Goal: Find specific page/section: Find specific page/section

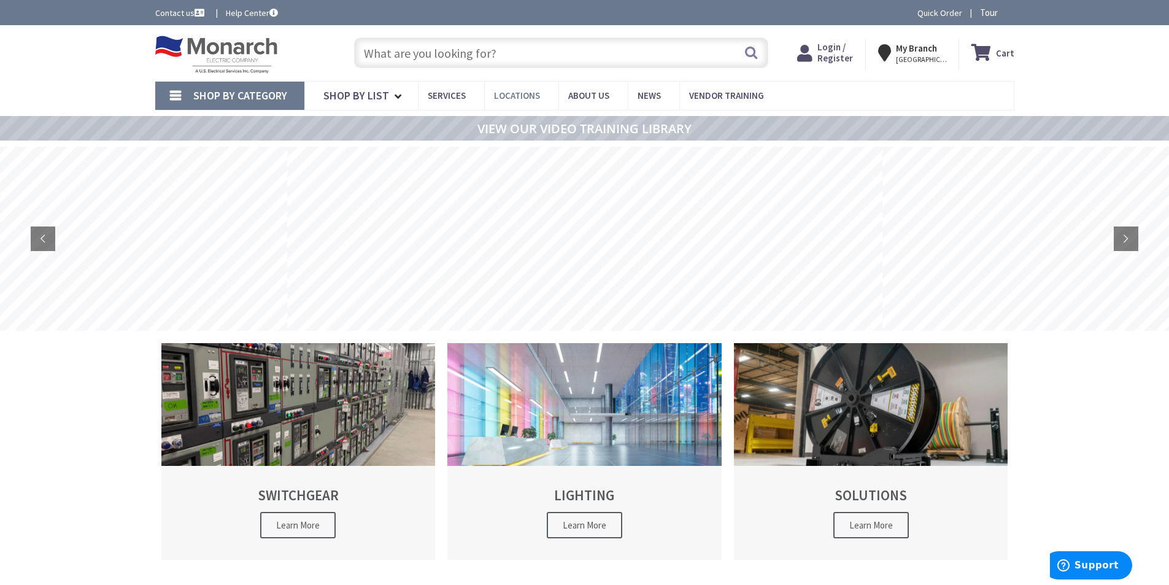
click at [502, 89] on link "Locations" at bounding box center [521, 96] width 74 height 28
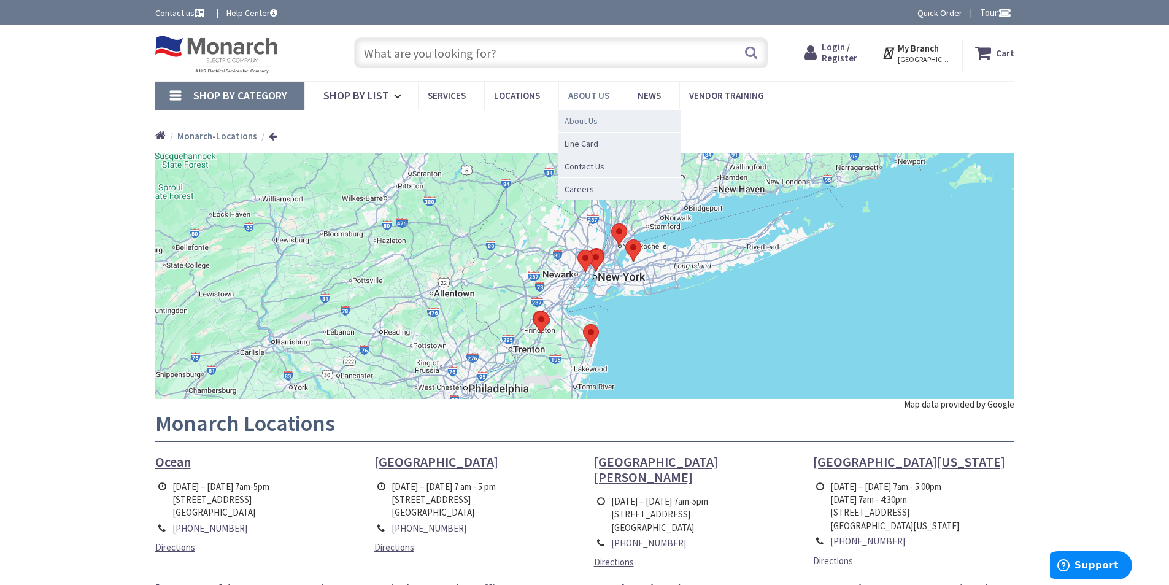
click at [577, 116] on span "About Us" at bounding box center [580, 121] width 33 height 12
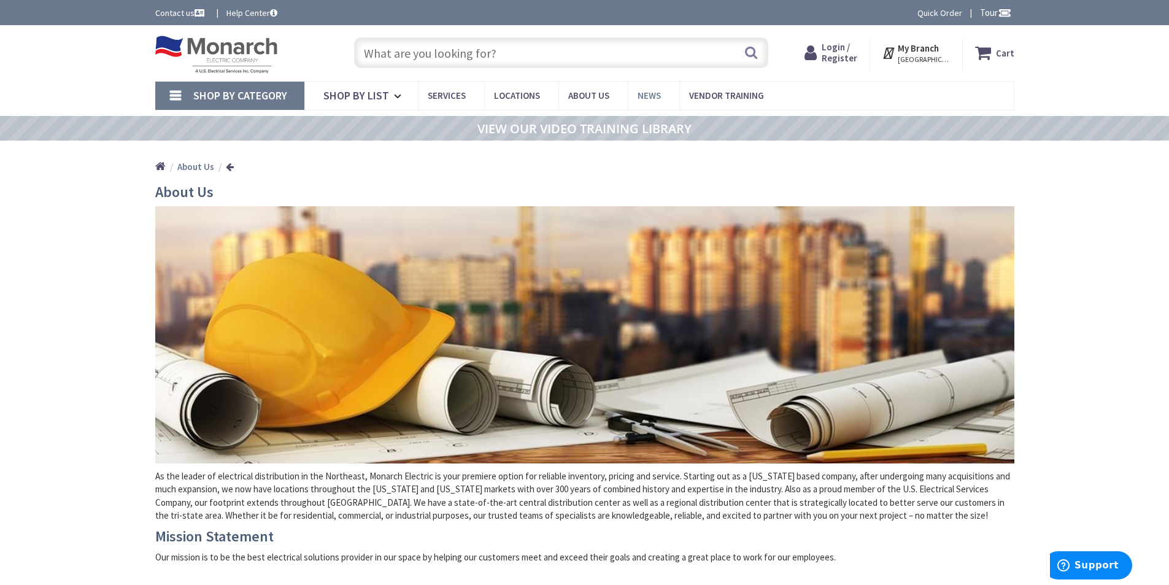
click at [644, 91] on span "News" at bounding box center [648, 96] width 23 height 12
